Goal: Information Seeking & Learning: Learn about a topic

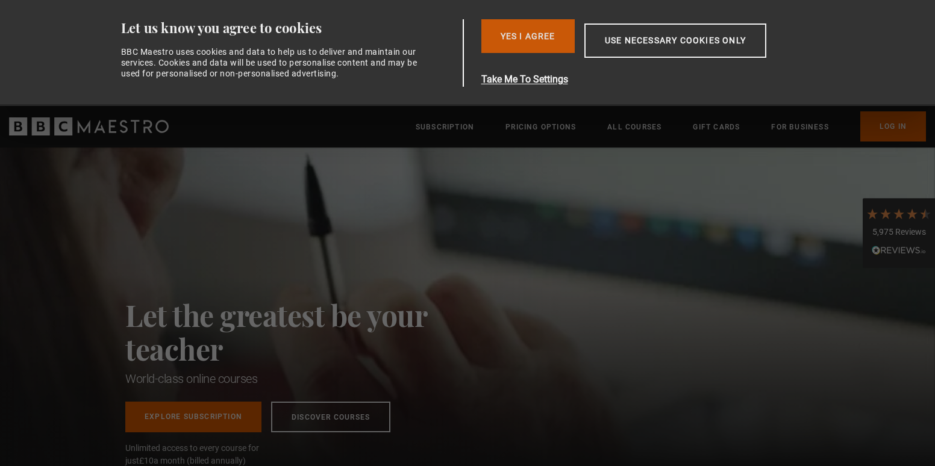
click at [517, 40] on button "Yes I Agree" at bounding box center [527, 36] width 93 height 34
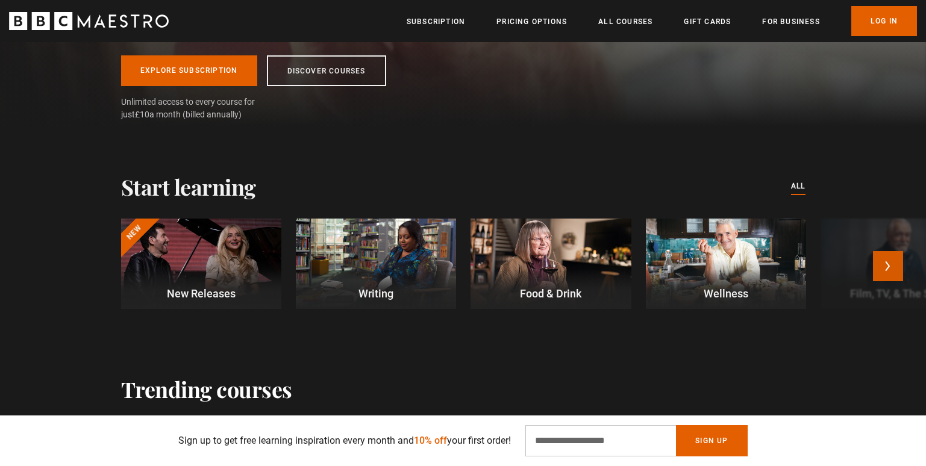
scroll to position [0, 316]
click at [893, 265] on button "Next" at bounding box center [888, 266] width 30 height 30
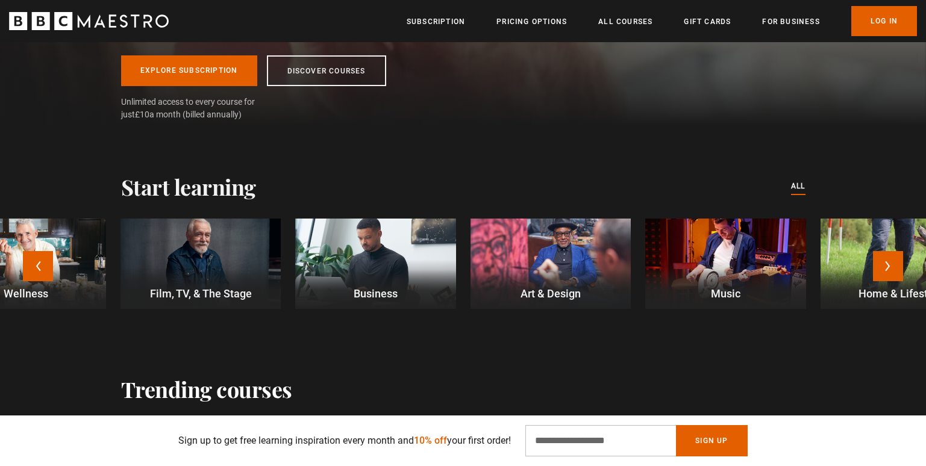
click at [217, 287] on p "Film, TV, & The Stage" at bounding box center [200, 294] width 160 height 16
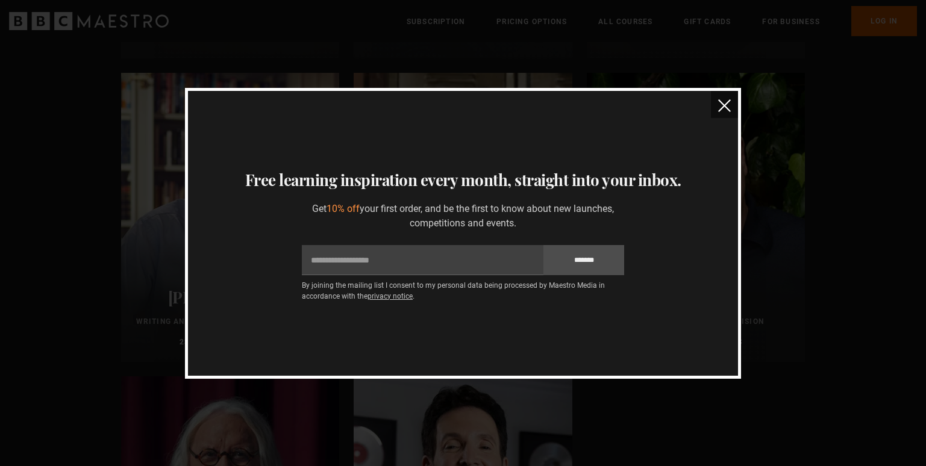
scroll to position [181, 0]
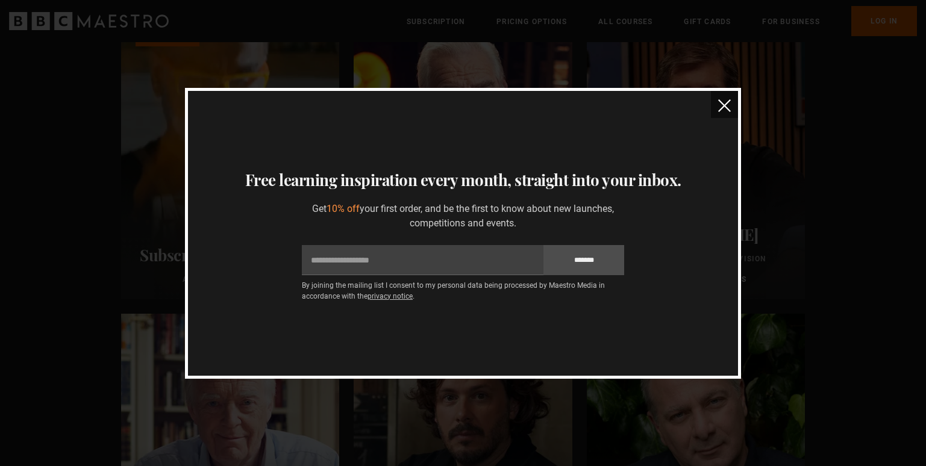
click at [728, 110] on img "close" at bounding box center [724, 105] width 13 height 13
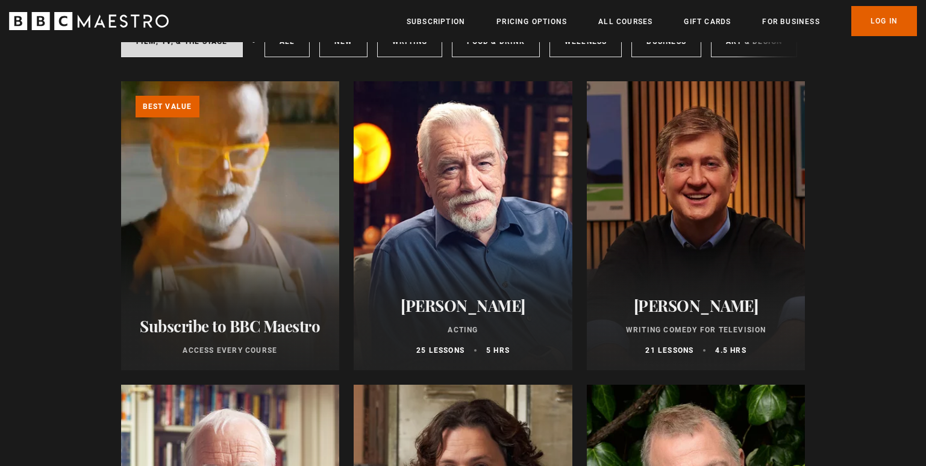
scroll to position [120, 0]
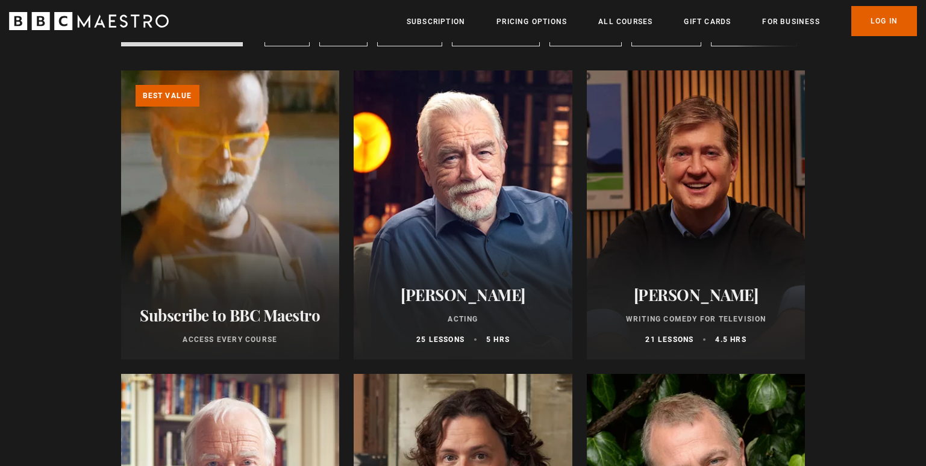
click at [469, 320] on p "Acting" at bounding box center [463, 319] width 190 height 11
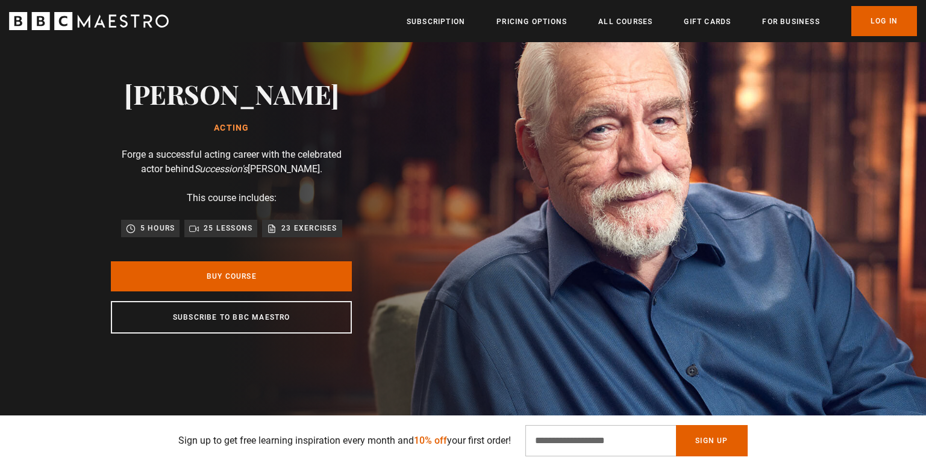
scroll to position [0, 2683]
